Goal: Obtain resource: Download file/media

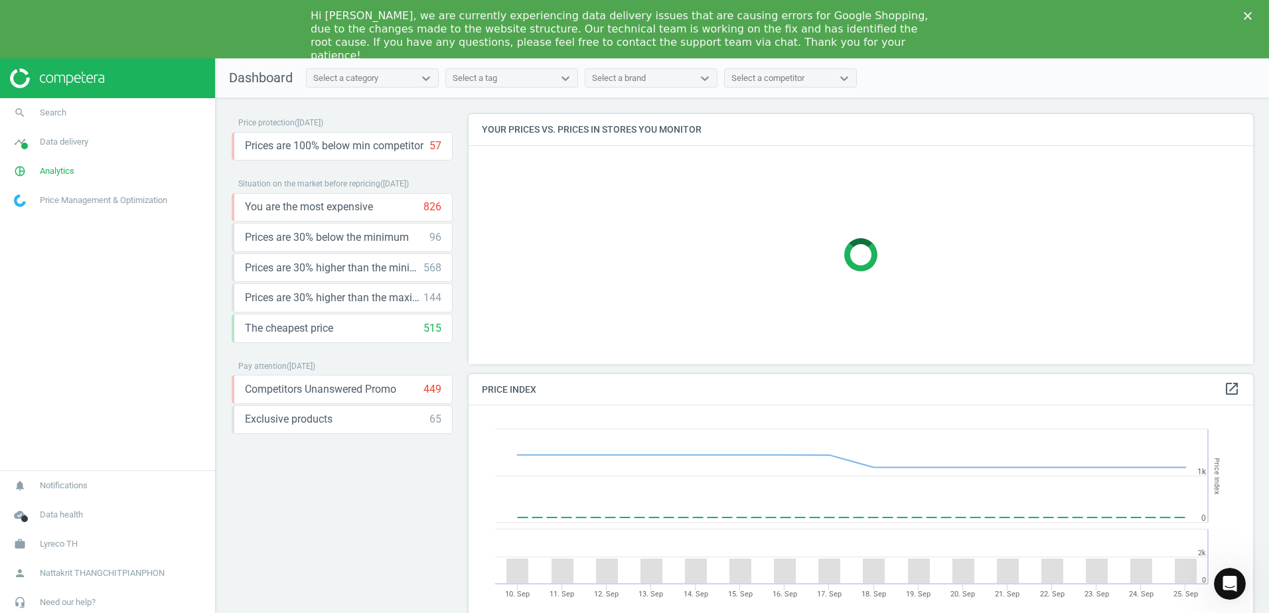
scroll to position [283, 795]
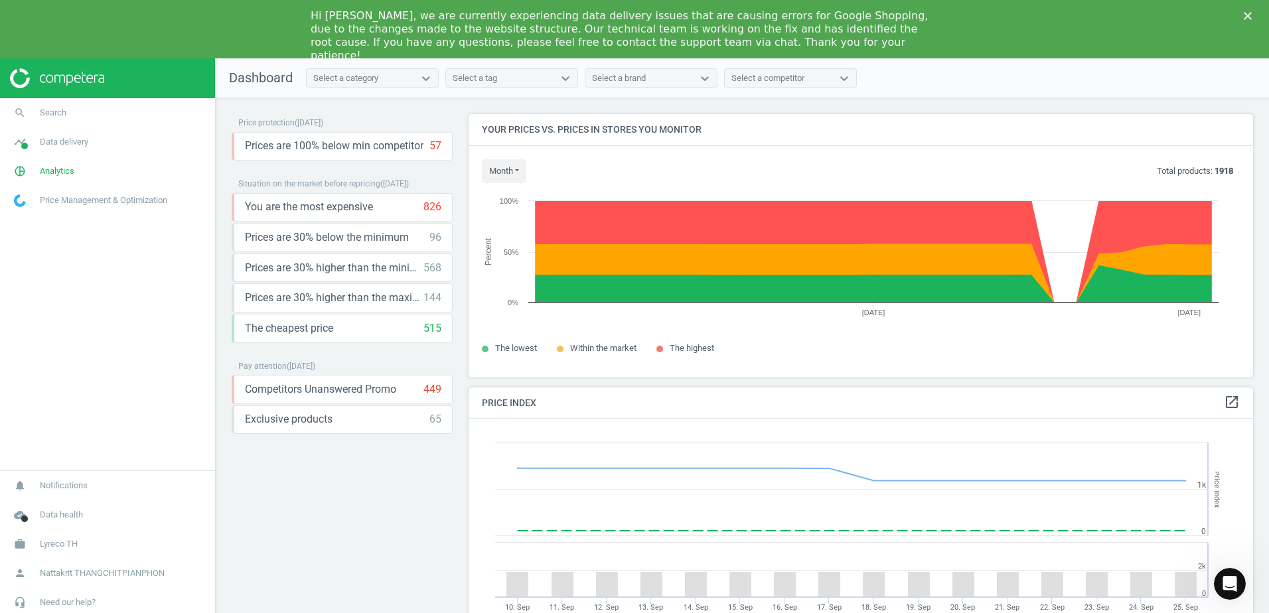
click at [330, 493] on div "Price protection ( [DATE] ) Prices are 100% below min competitor 57 keyboard_ar…" at bounding box center [342, 388] width 221 height 548
click at [87, 200] on span "Price Management & Optimization" at bounding box center [103, 200] width 127 height 12
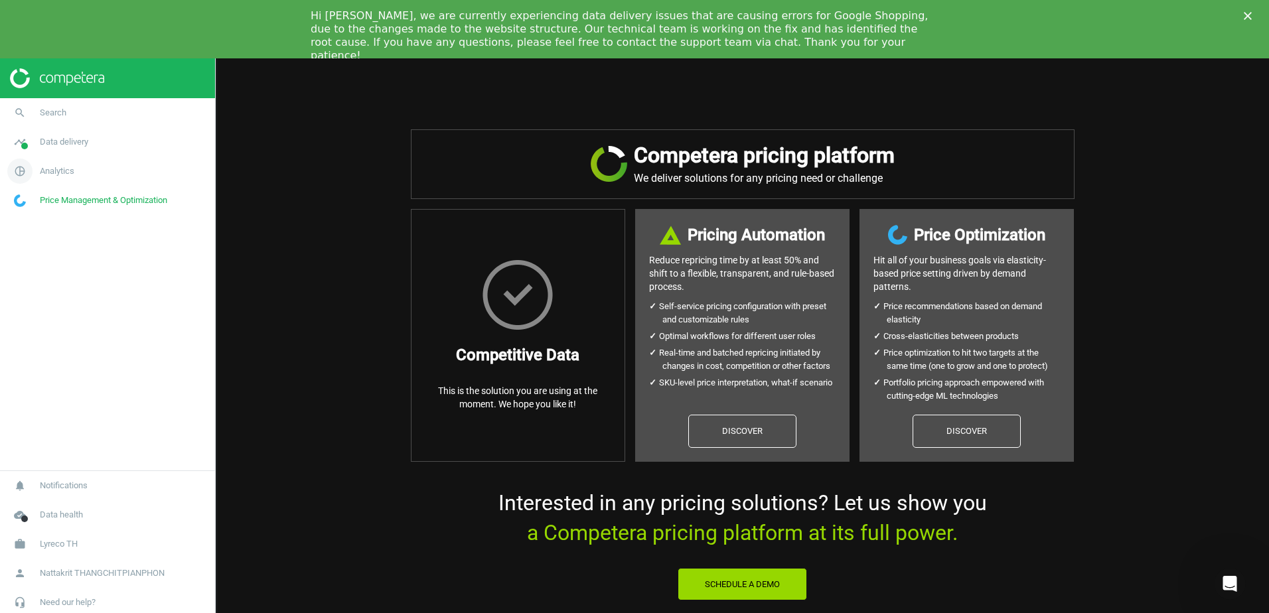
click at [110, 183] on link "pie_chart_outlined Analytics" at bounding box center [107, 171] width 215 height 29
click at [110, 173] on link "pie_chart_outlined Analytics" at bounding box center [107, 171] width 215 height 29
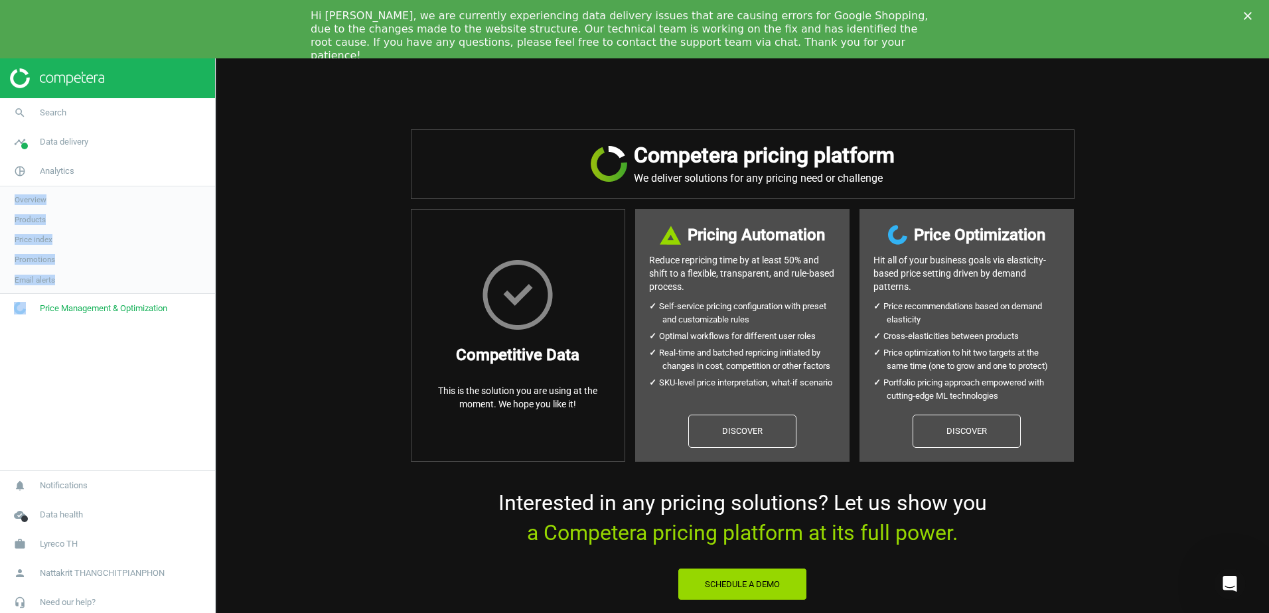
click at [76, 223] on link "Products" at bounding box center [107, 220] width 215 height 20
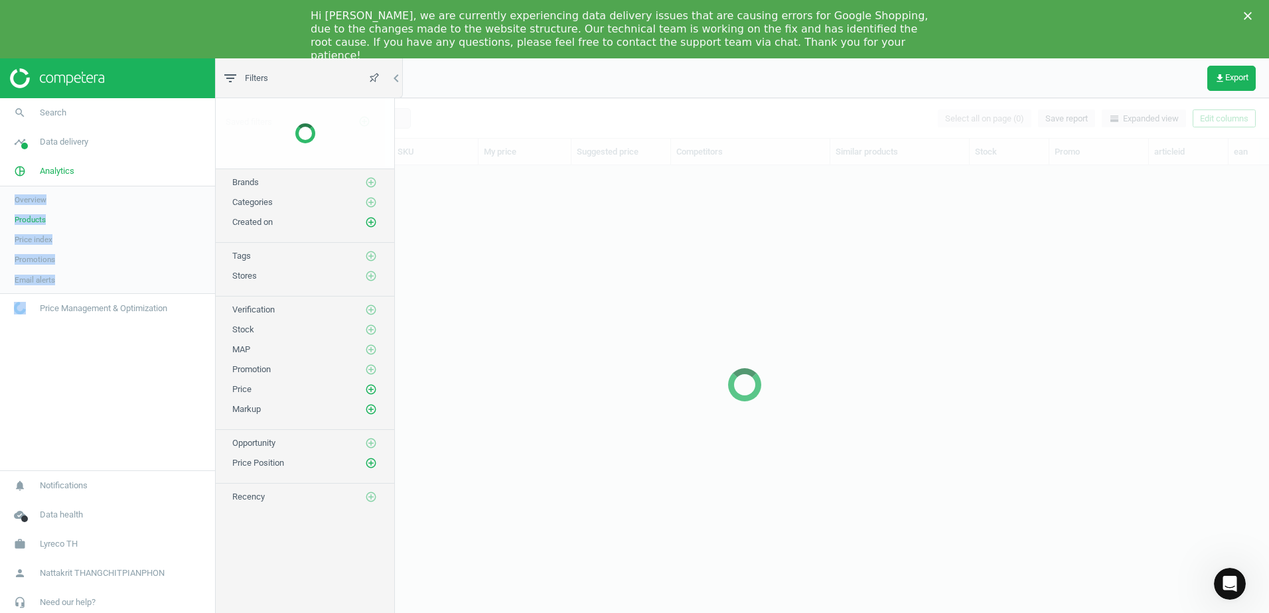
scroll to position [461, 1039]
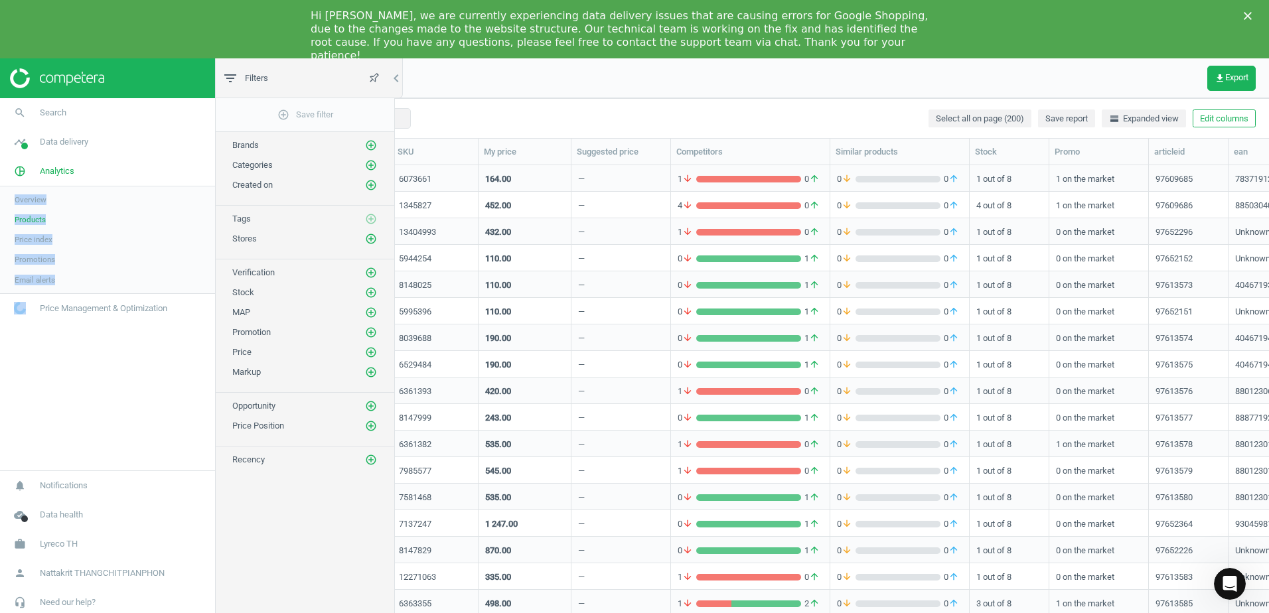
click at [134, 233] on link "Price index" at bounding box center [107, 240] width 215 height 20
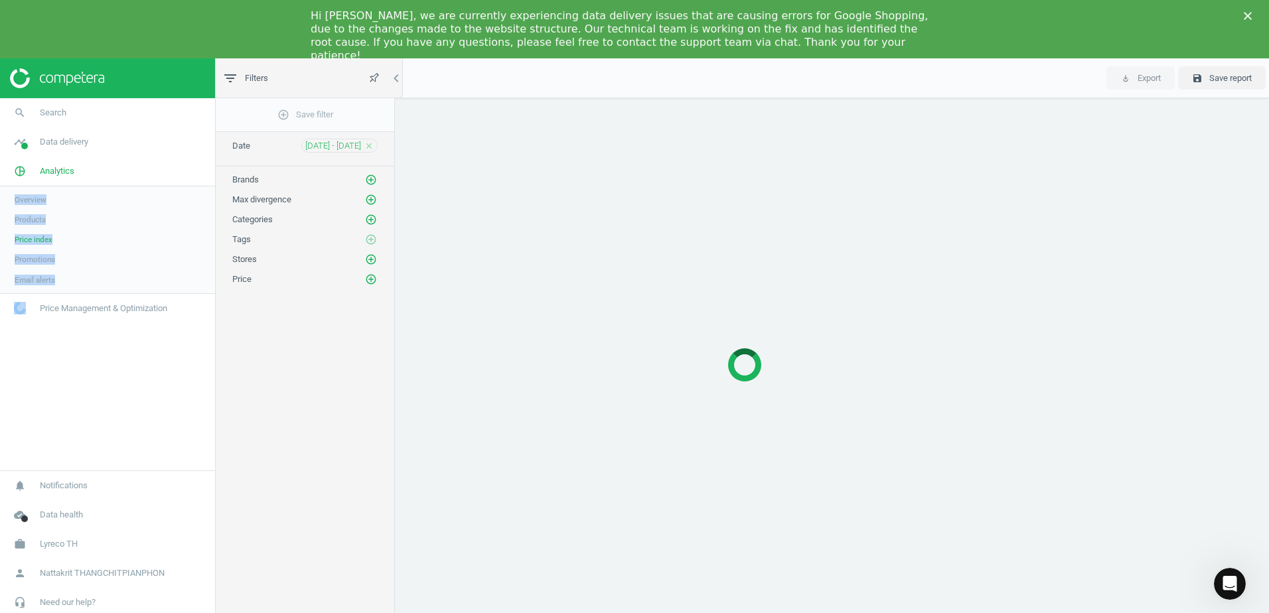
click at [73, 216] on link "Products" at bounding box center [107, 220] width 215 height 20
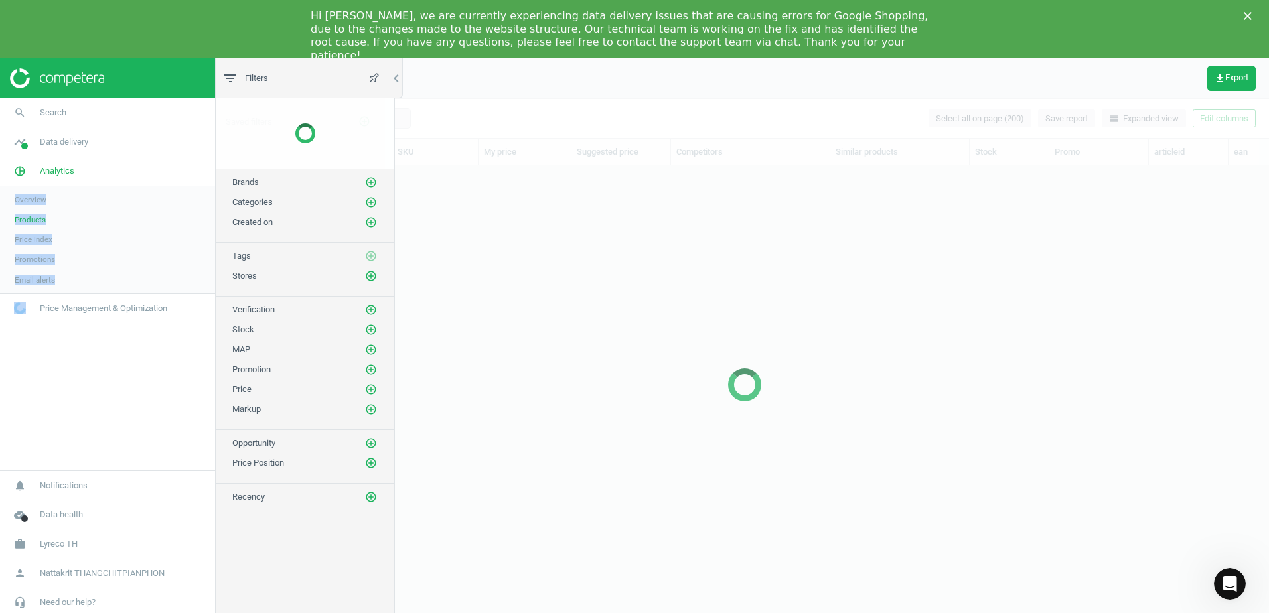
scroll to position [461, 1039]
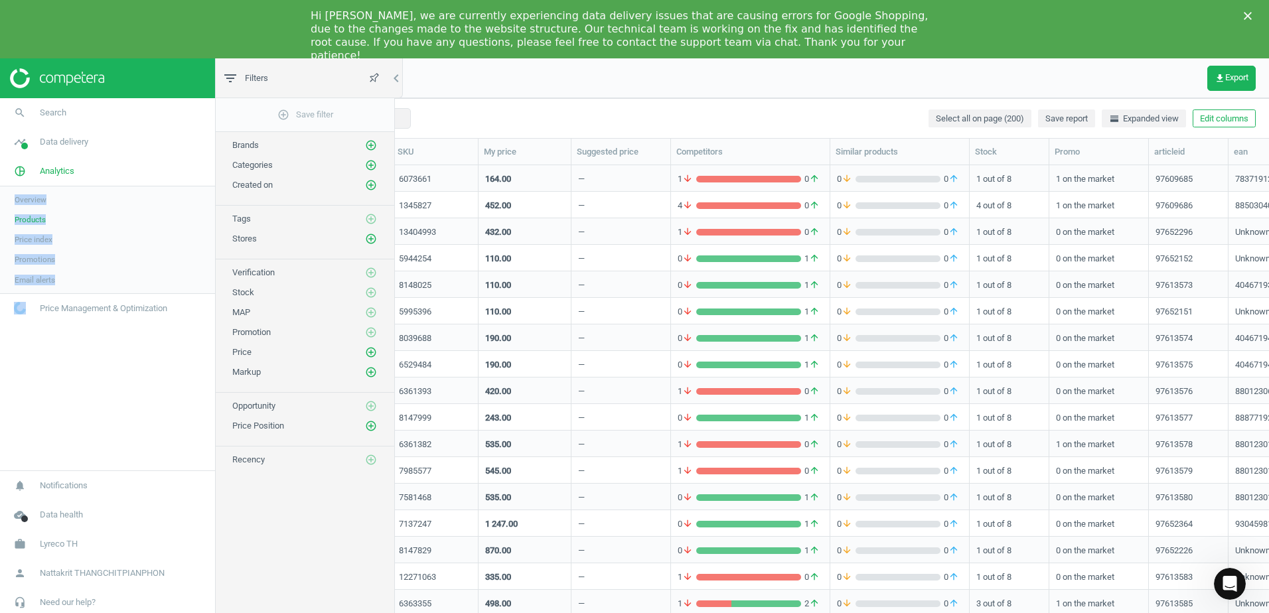
click at [121, 228] on link "Products" at bounding box center [107, 220] width 215 height 20
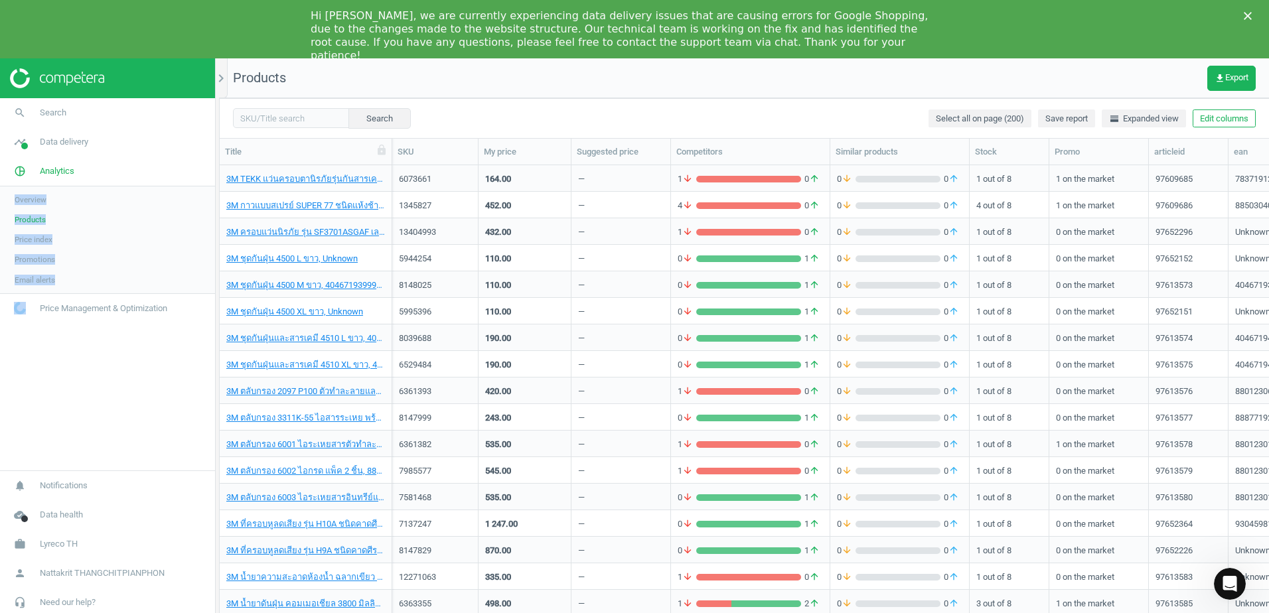
click at [121, 244] on link "Price index" at bounding box center [107, 240] width 215 height 20
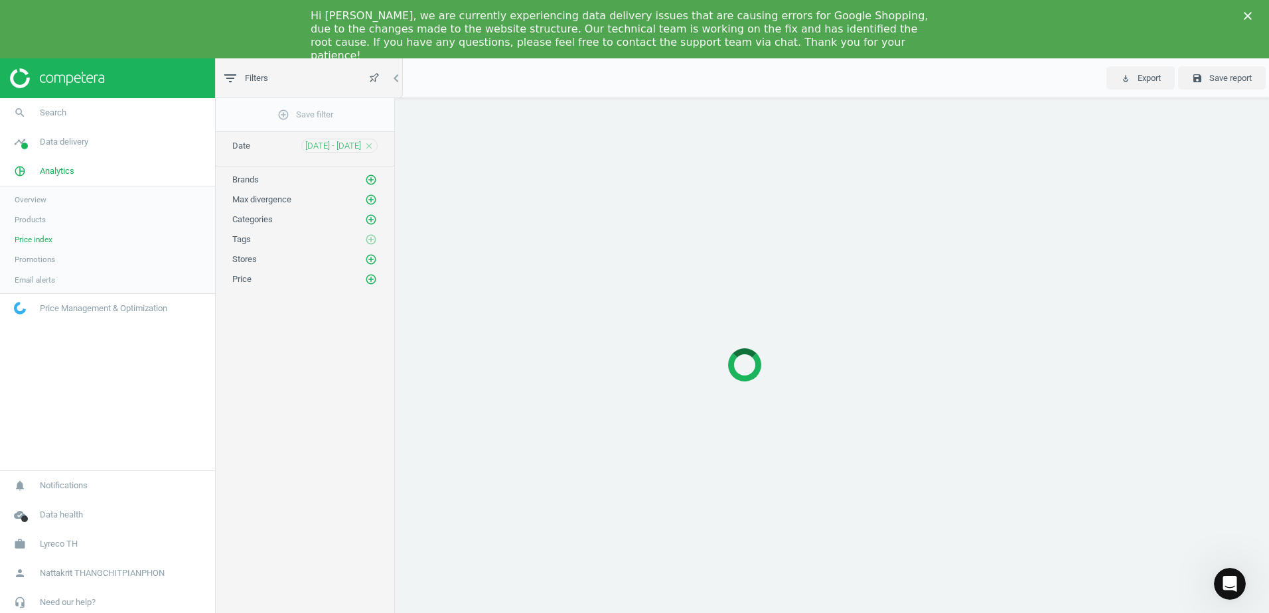
click at [368, 145] on icon "close" at bounding box center [368, 145] width 9 height 9
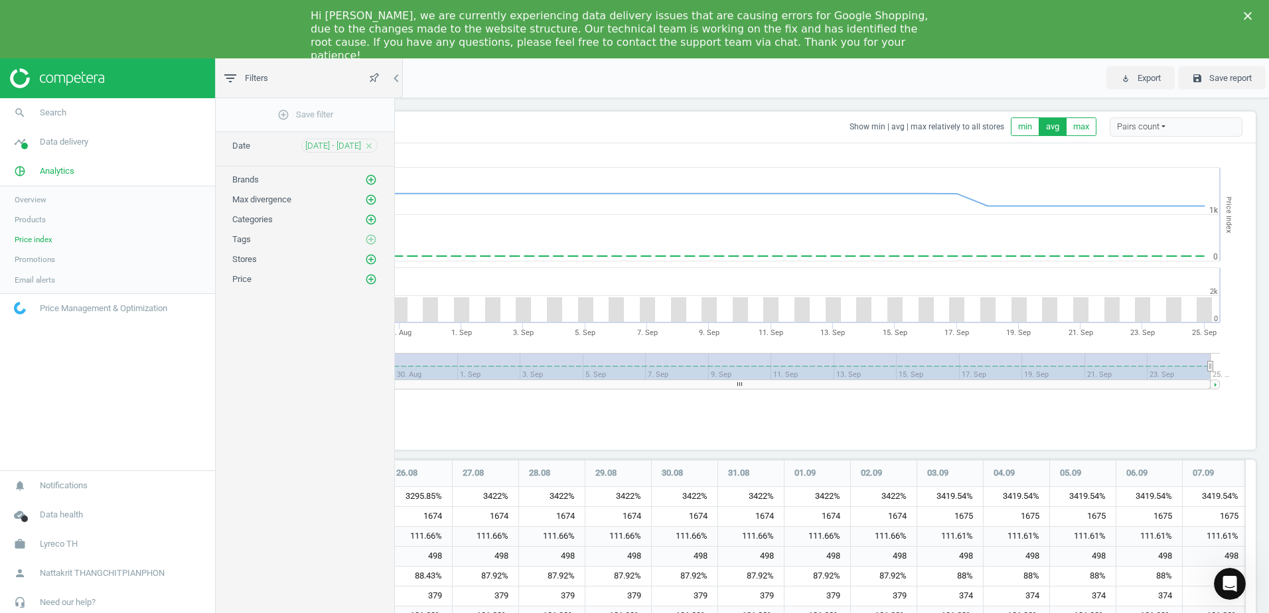
scroll to position [369, 1034]
click at [94, 261] on link "Promotions" at bounding box center [107, 260] width 215 height 20
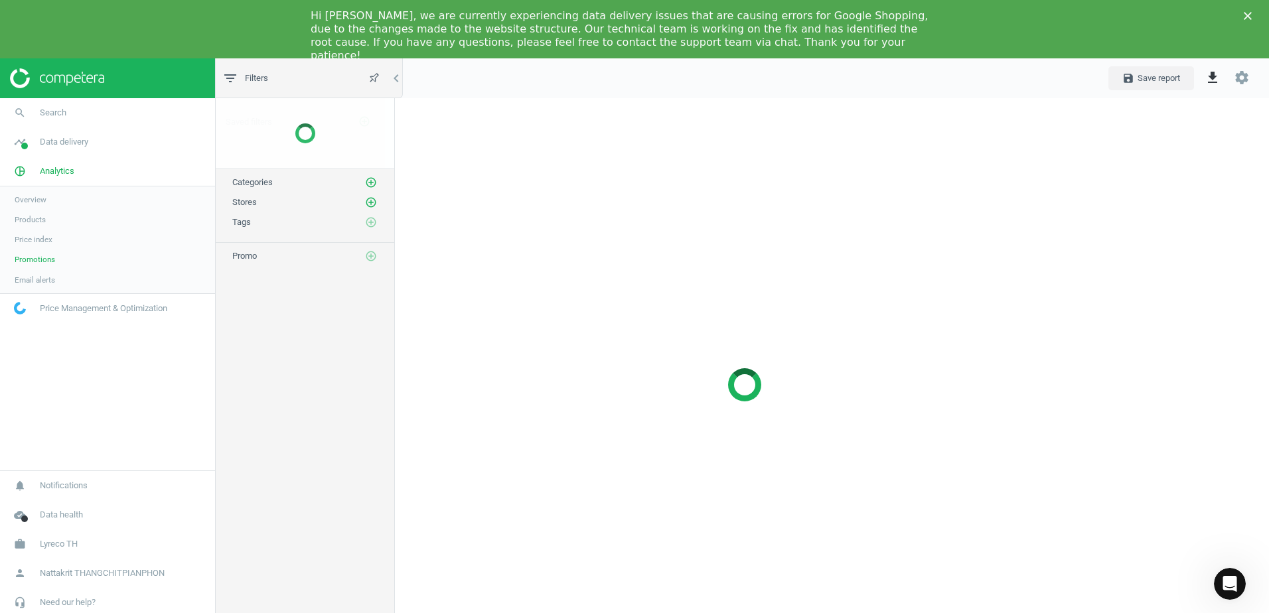
scroll to position [594, 1070]
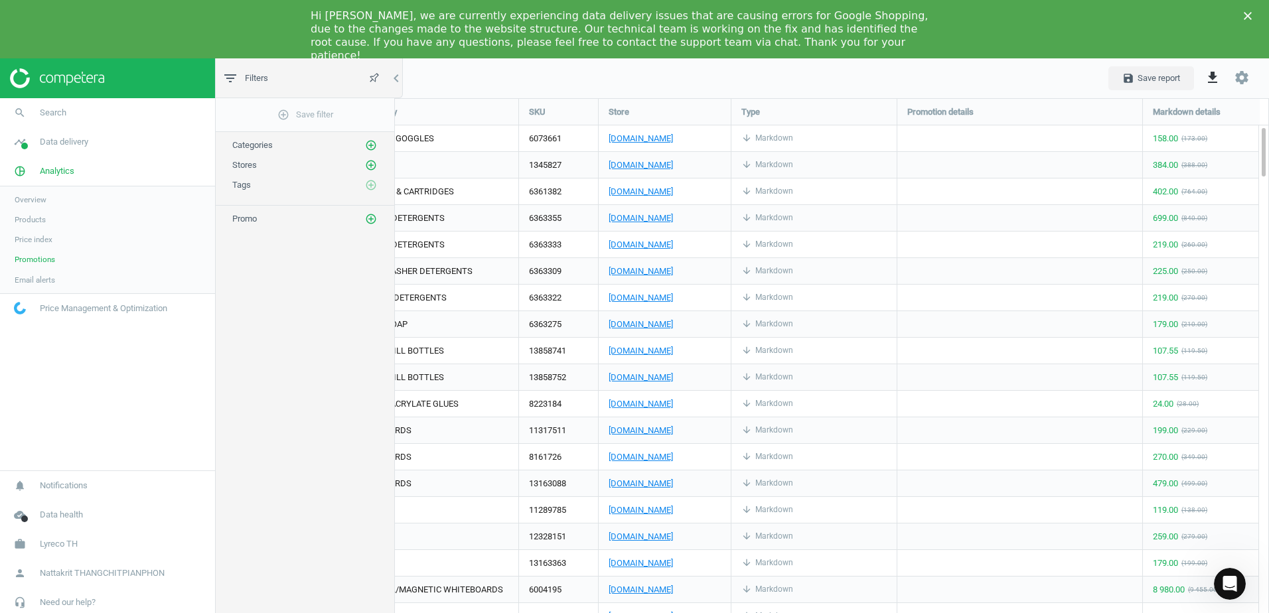
click at [104, 204] on link "Overview" at bounding box center [107, 200] width 215 height 20
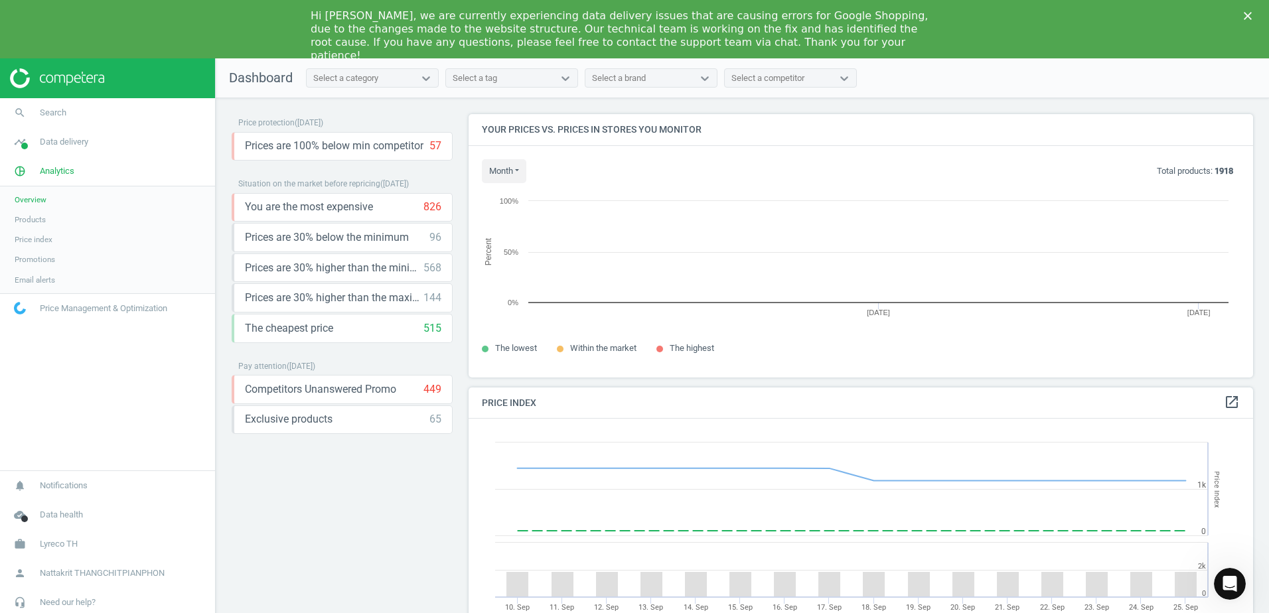
scroll to position [326, 795]
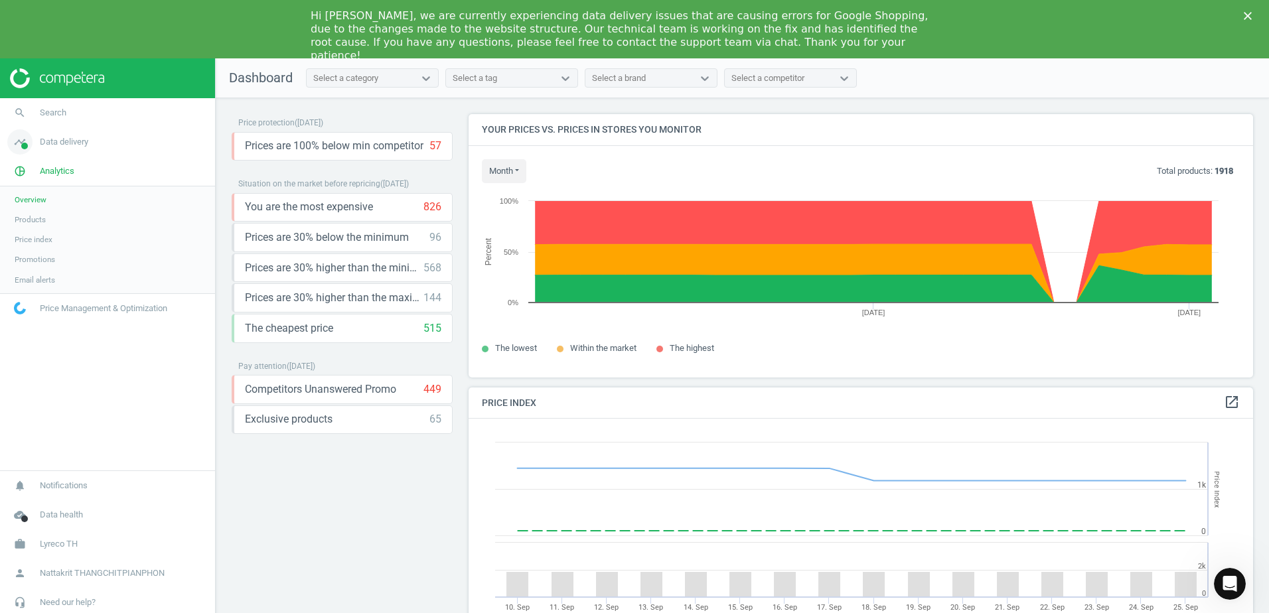
click at [91, 141] on link "timeline Data delivery" at bounding box center [107, 141] width 215 height 29
click at [53, 230] on span "Rematching" at bounding box center [35, 230] width 40 height 11
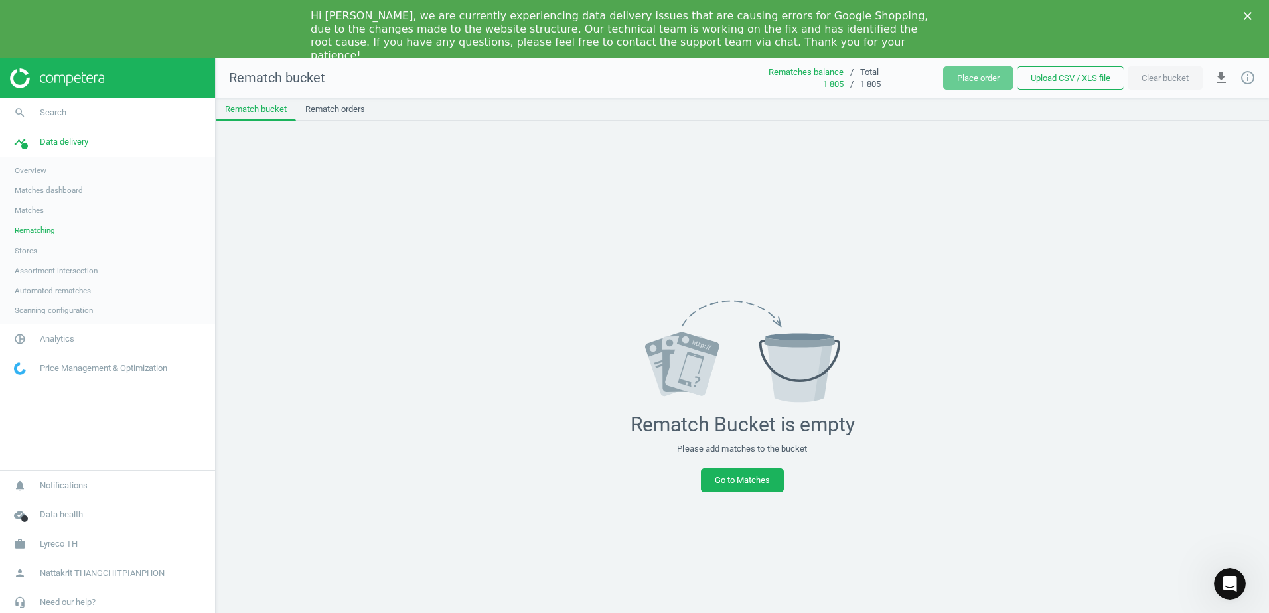
click at [61, 249] on link "Stores" at bounding box center [107, 251] width 215 height 20
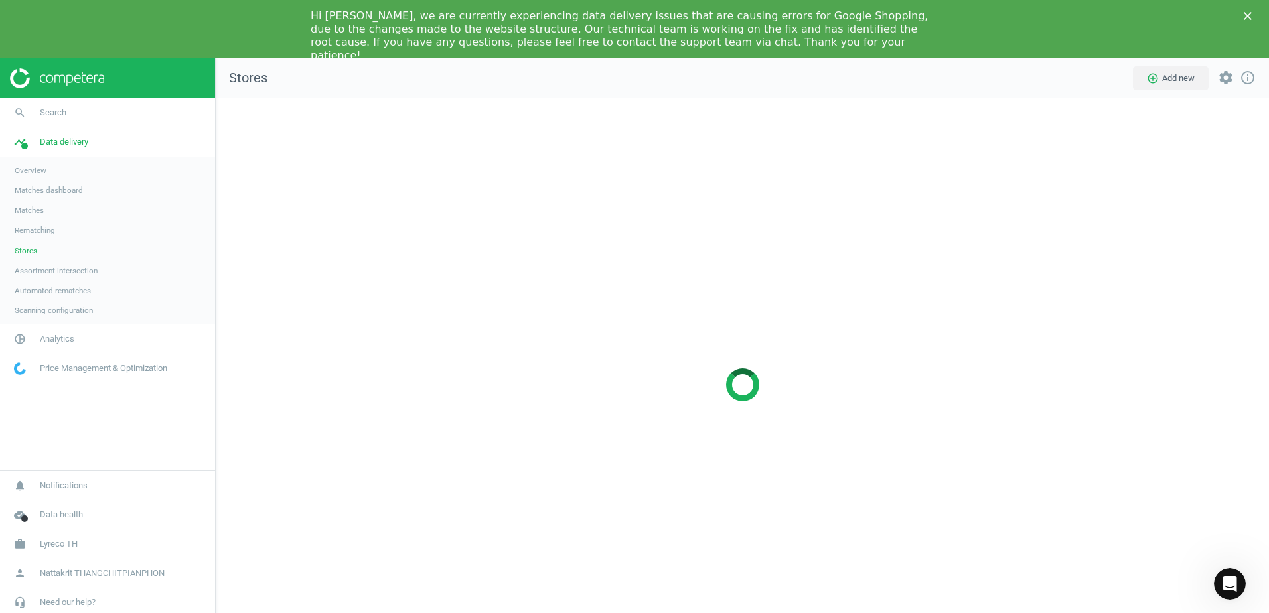
scroll to position [594, 1074]
click at [98, 200] on link "Matches dashboard" at bounding box center [107, 191] width 215 height 20
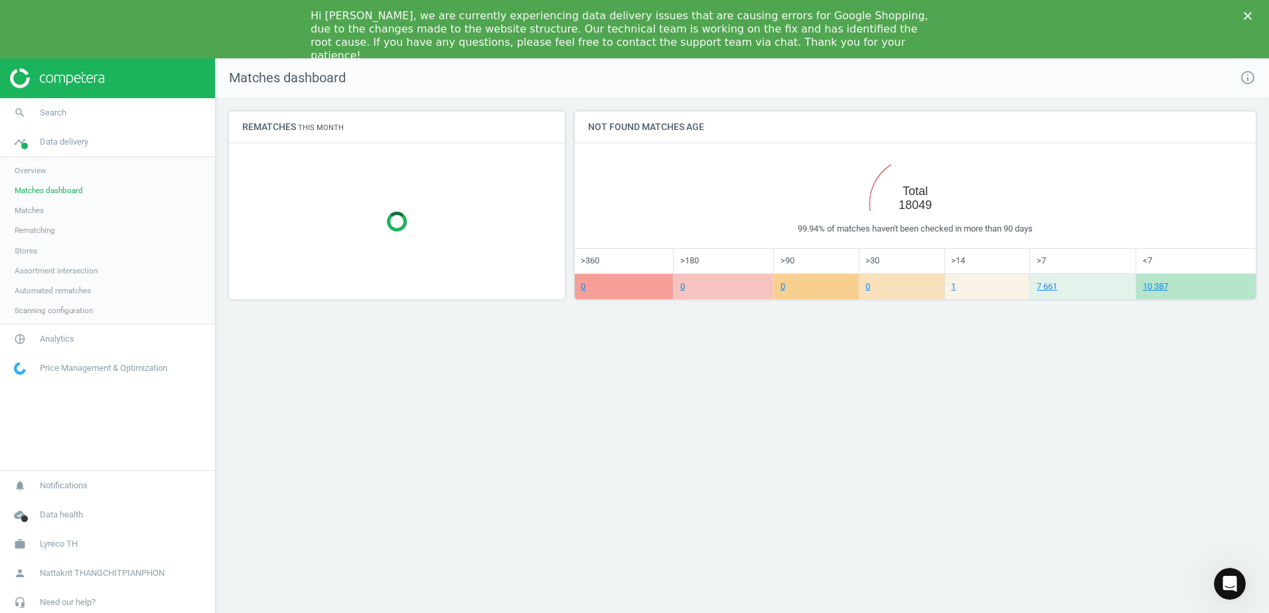
click at [92, 211] on link "Matches" at bounding box center [107, 210] width 215 height 20
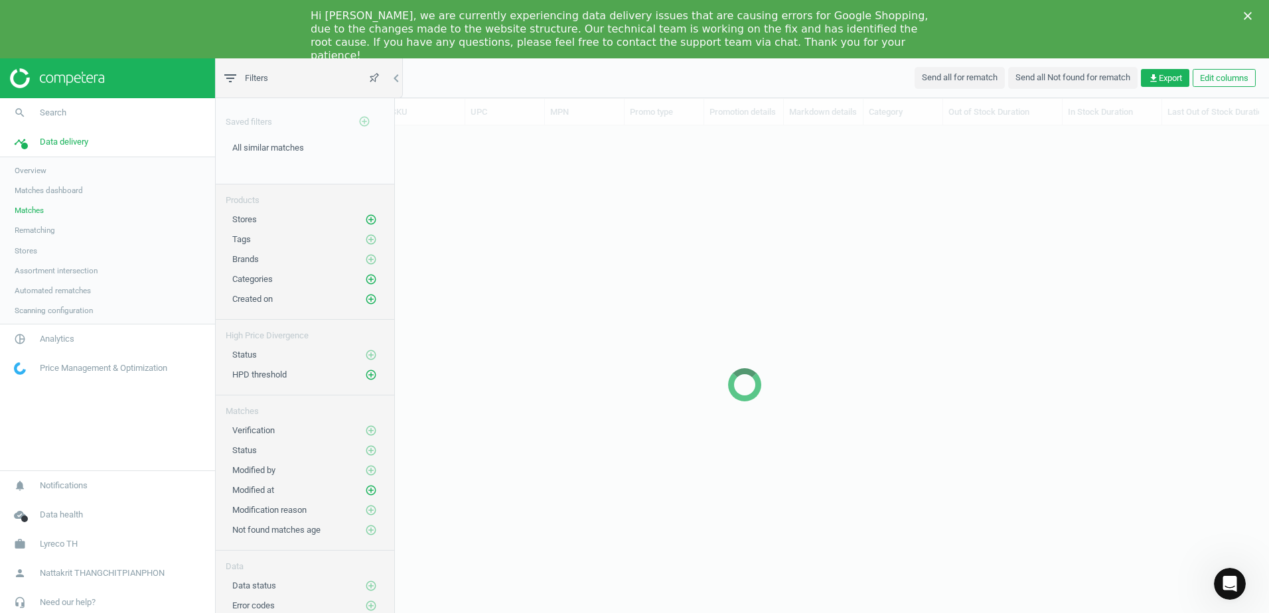
scroll to position [501, 1039]
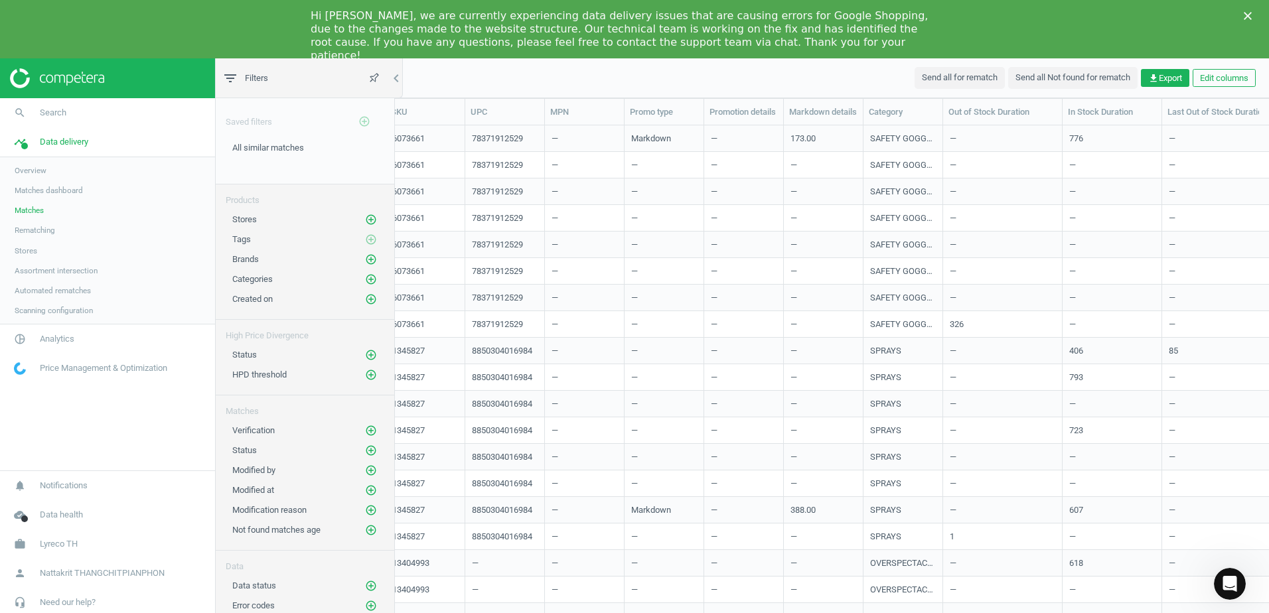
click at [94, 270] on span "Assortment intersection" at bounding box center [56, 271] width 83 height 11
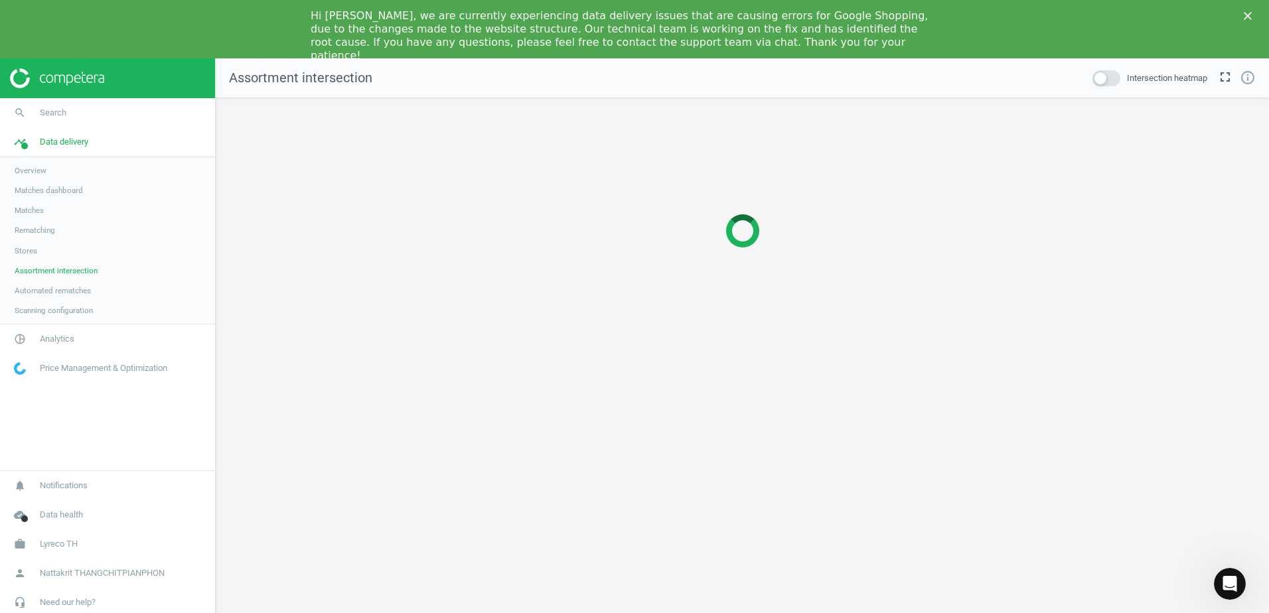
click at [107, 279] on link "Assortment intersection" at bounding box center [107, 271] width 215 height 20
click at [106, 293] on link "Automated rematches" at bounding box center [107, 291] width 215 height 20
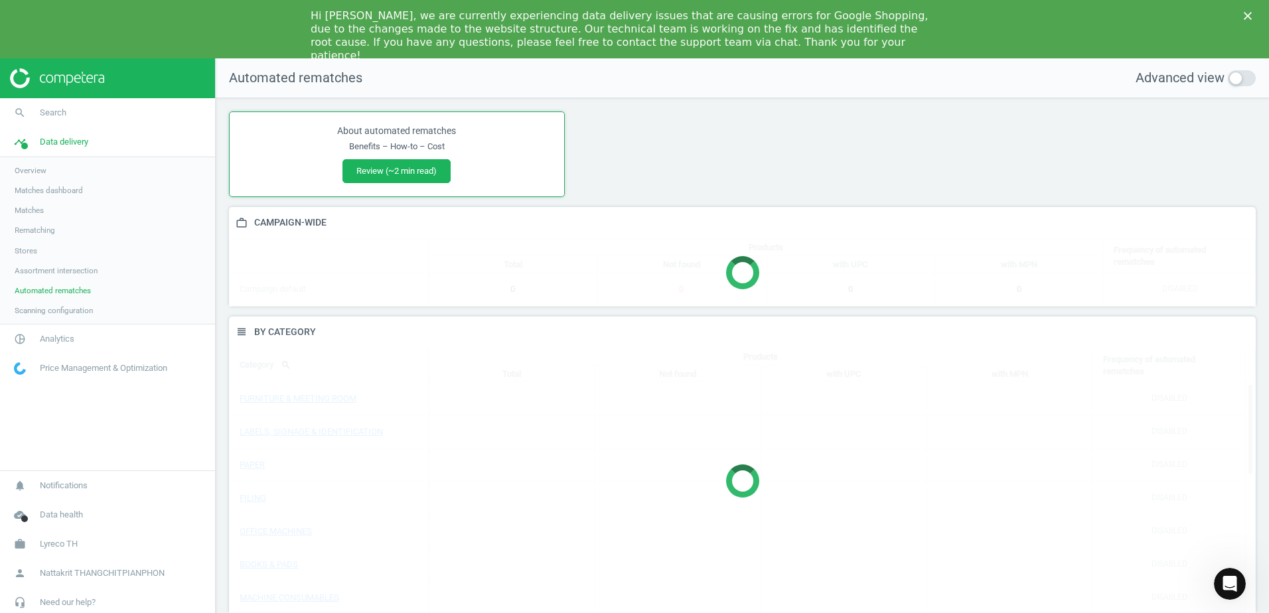
scroll to position [318, 1047]
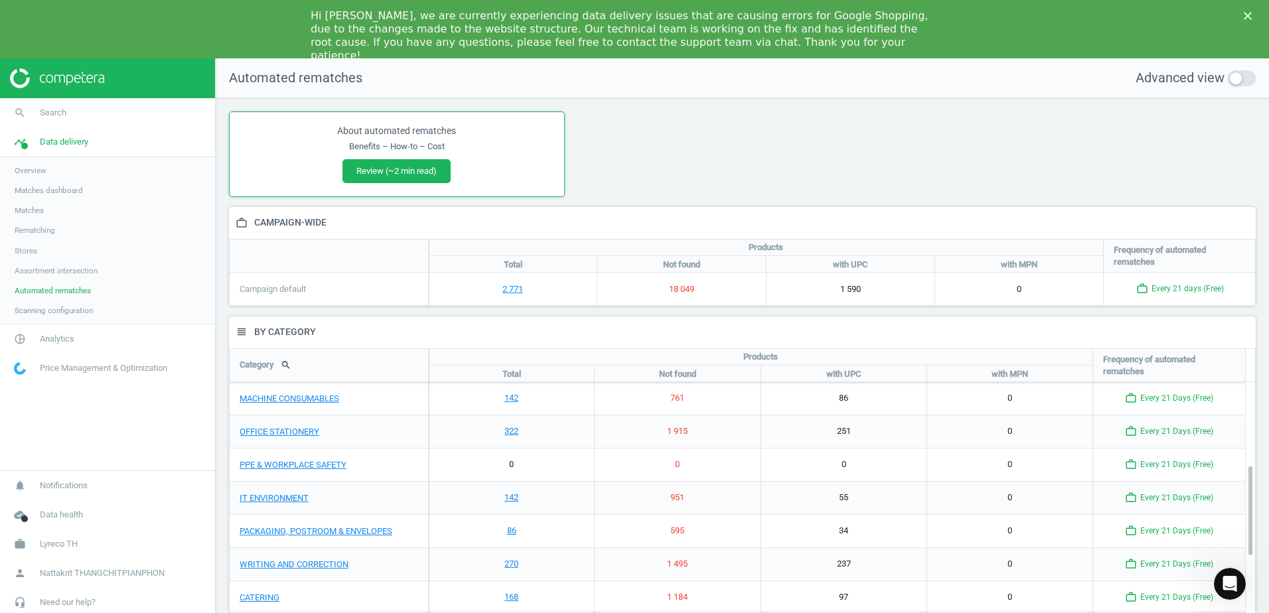
click at [100, 309] on link "Scanning configuration" at bounding box center [107, 311] width 215 height 20
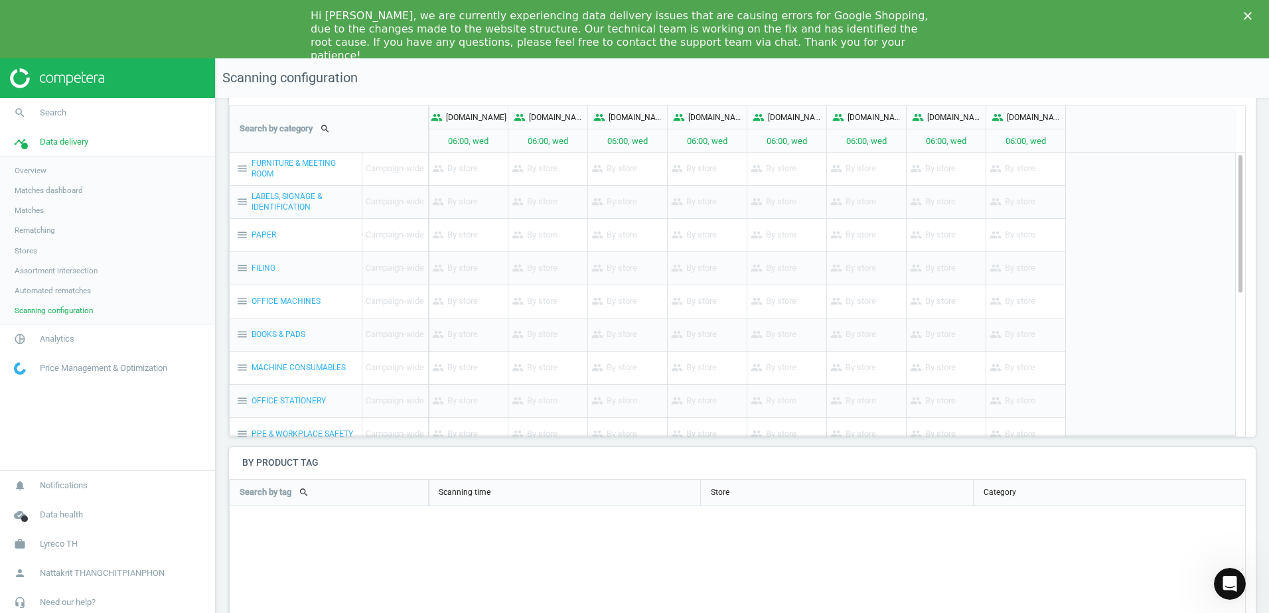
scroll to position [94, 0]
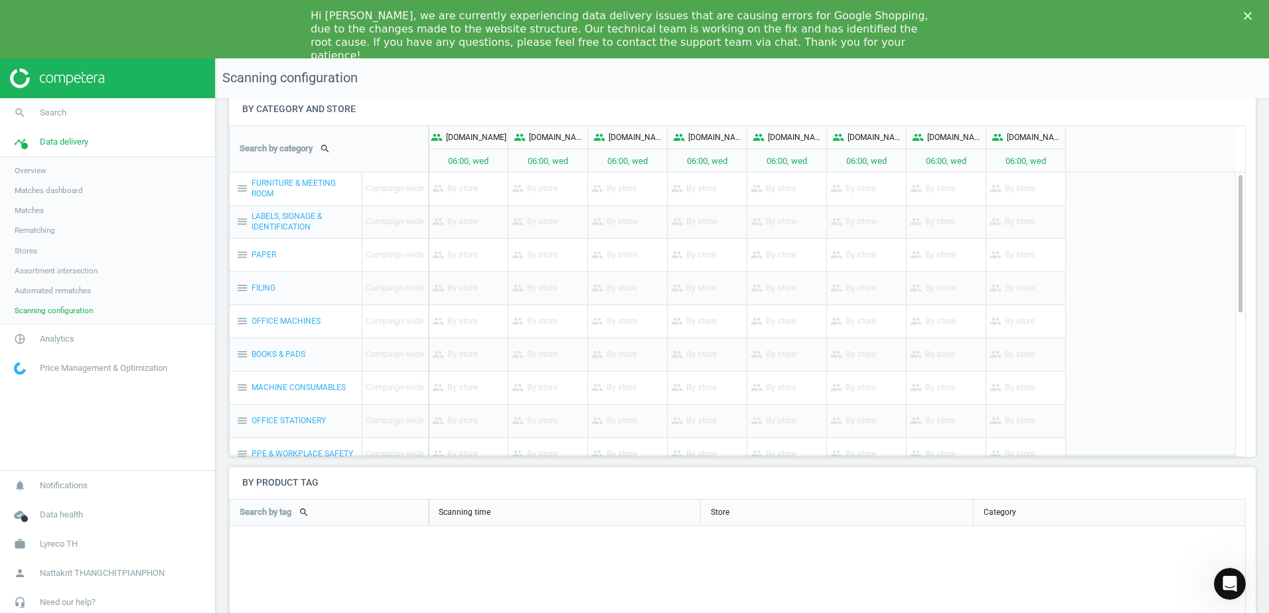
click at [119, 169] on link "Overview" at bounding box center [107, 171] width 215 height 20
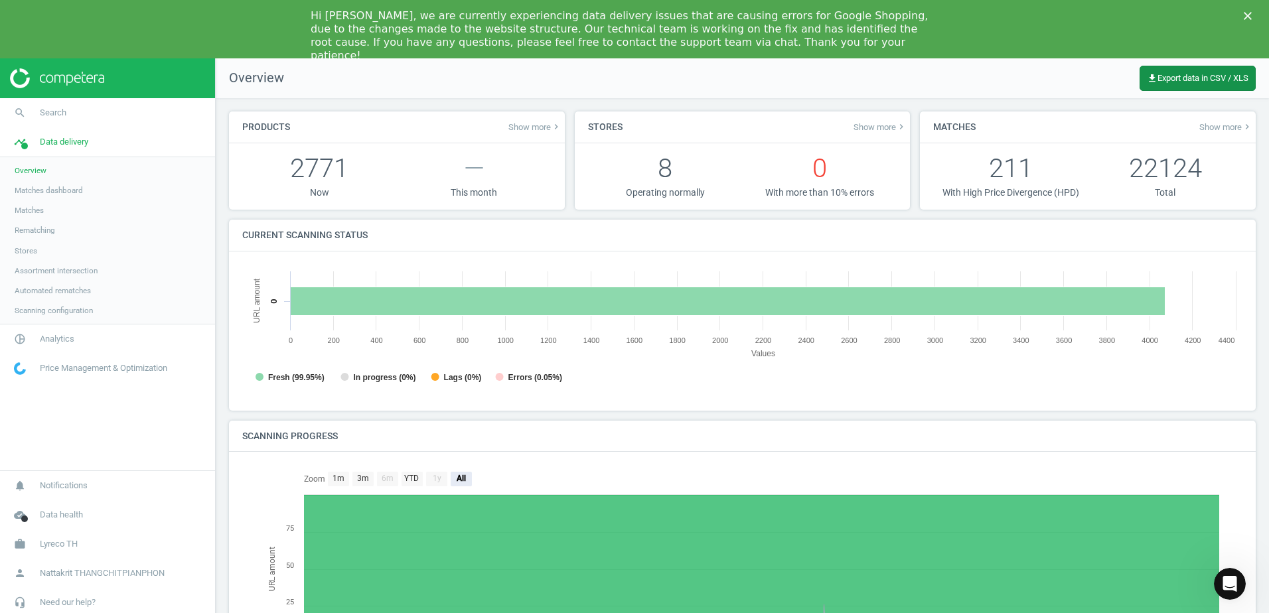
click at [1199, 78] on span "get_app Export data in CSV / XLS" at bounding box center [1198, 78] width 102 height 11
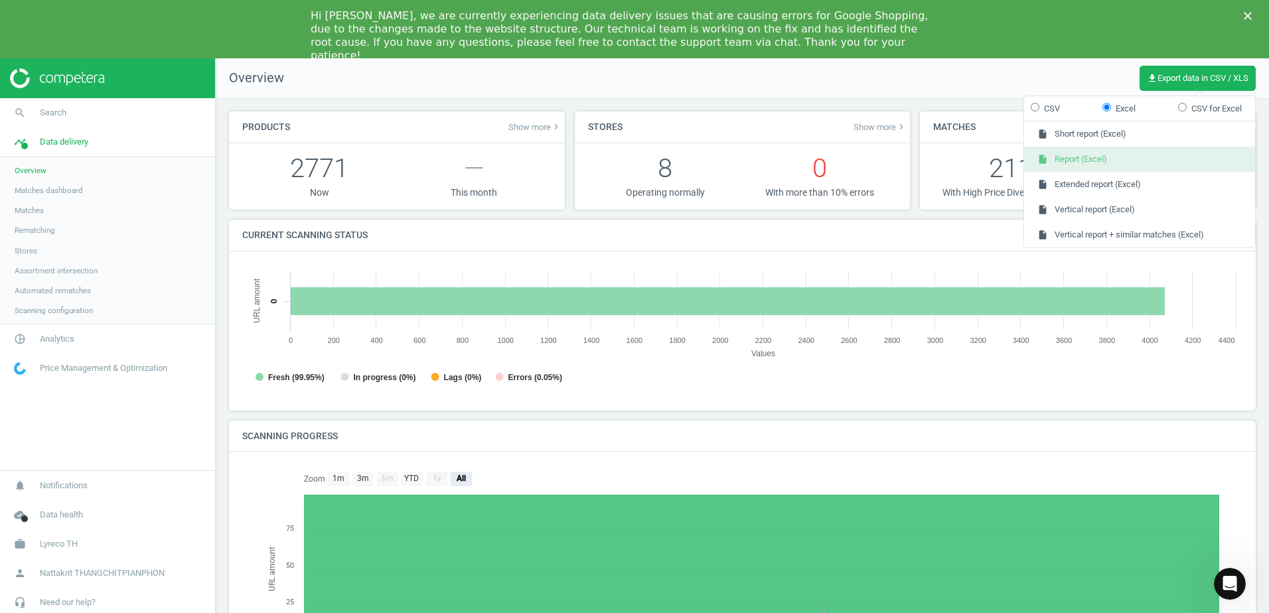
click at [1097, 161] on button "insert_drive_file Report (Excel)" at bounding box center [1139, 159] width 231 height 25
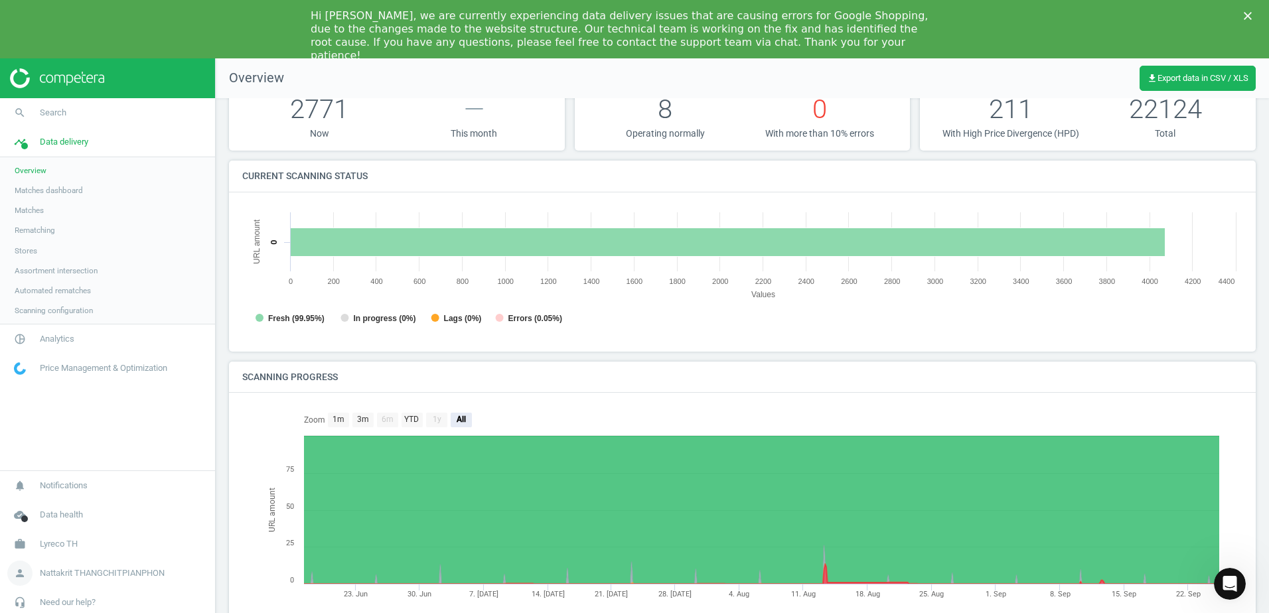
scroll to position [96, 0]
